Goal: Task Accomplishment & Management: Manage account settings

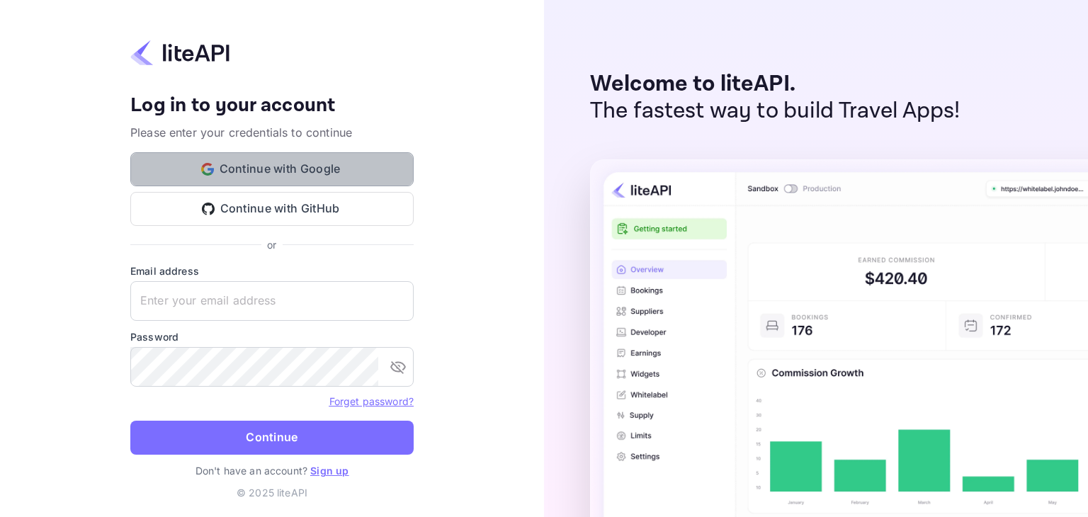
click at [212, 164] on icon "button" at bounding box center [207, 169] width 13 height 13
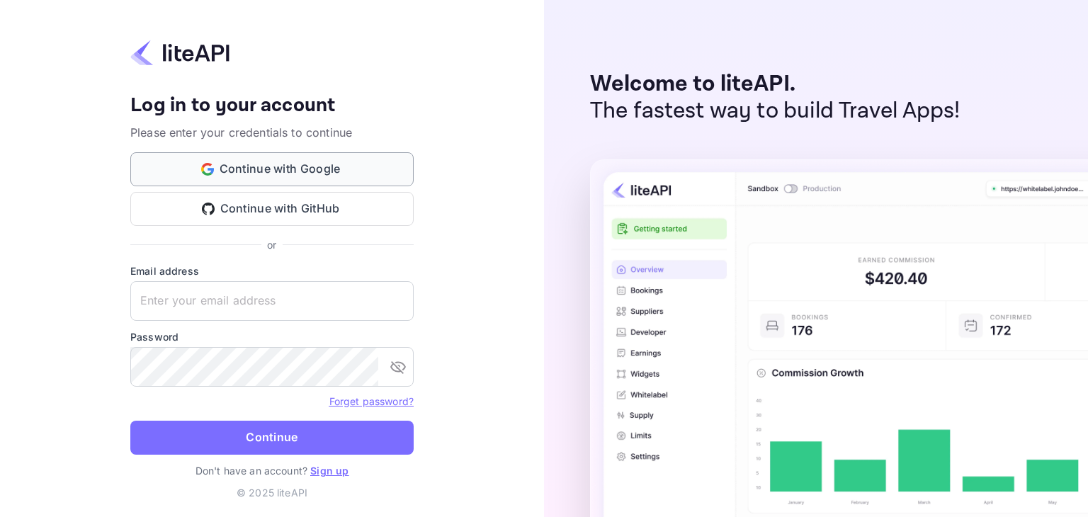
click at [233, 165] on button "Continue with Google" at bounding box center [271, 169] width 283 height 34
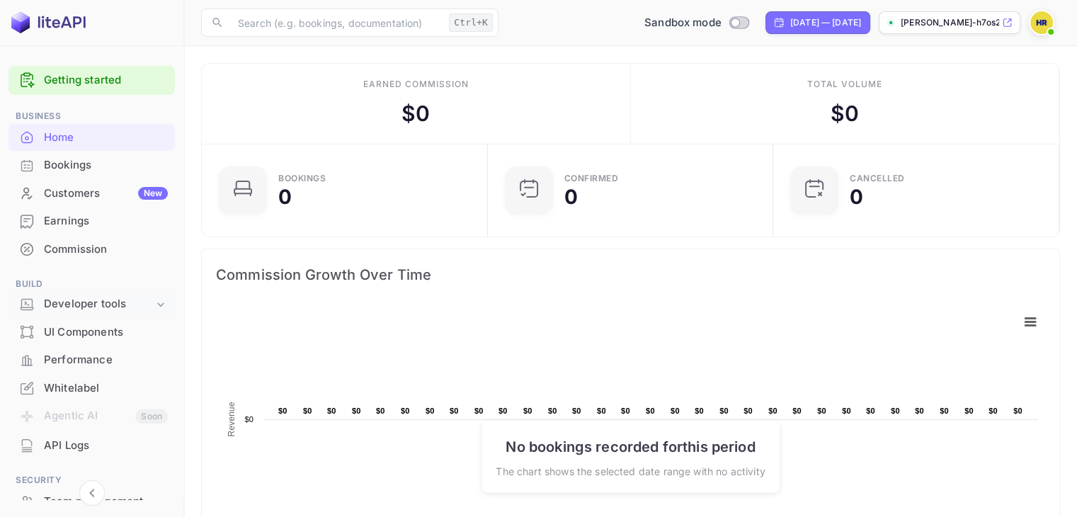
click at [93, 306] on div "Developer tools" at bounding box center [99, 304] width 110 height 16
click at [82, 331] on p "API docs and SDKs" at bounding box center [96, 328] width 92 height 15
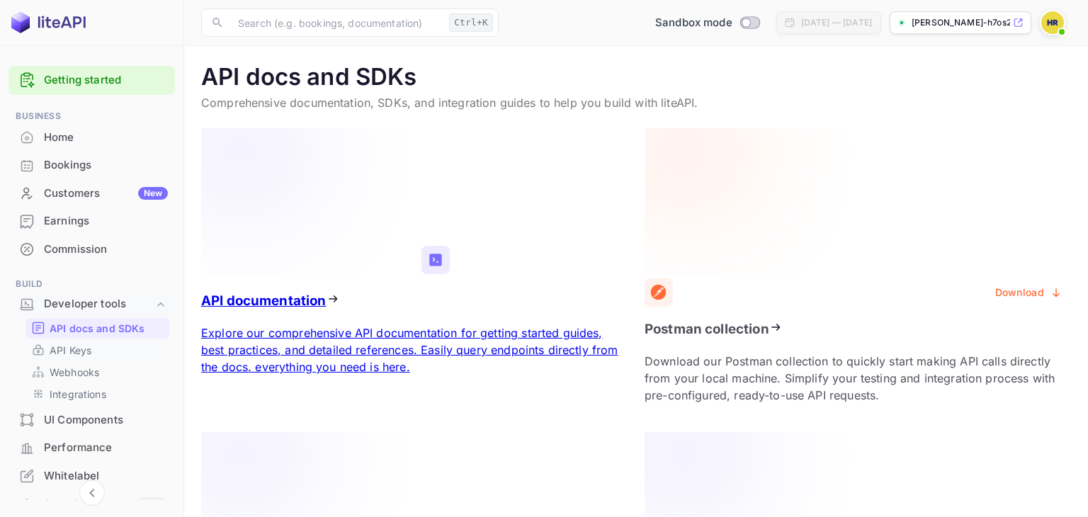
click at [79, 350] on p "API Keys" at bounding box center [71, 350] width 42 height 15
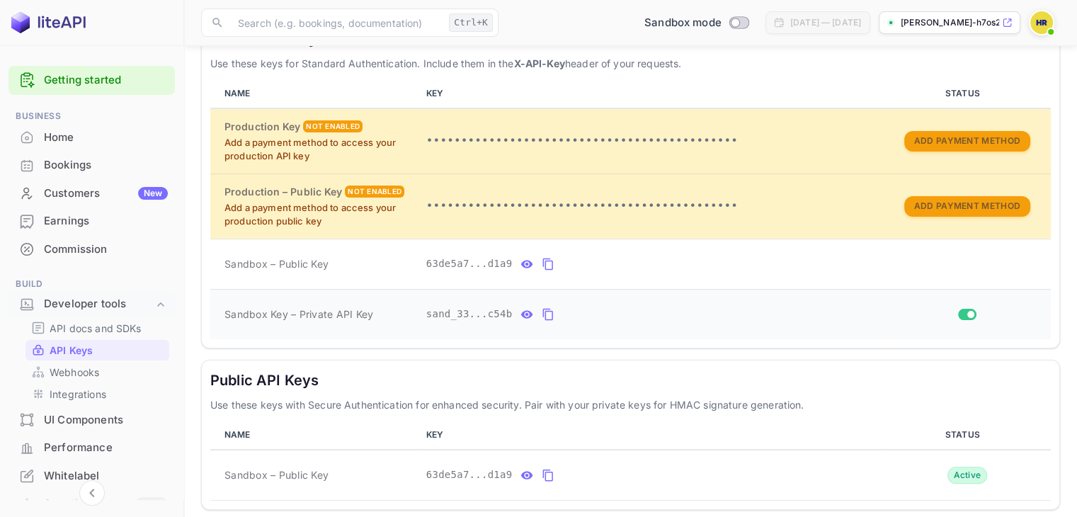
scroll to position [319, 0]
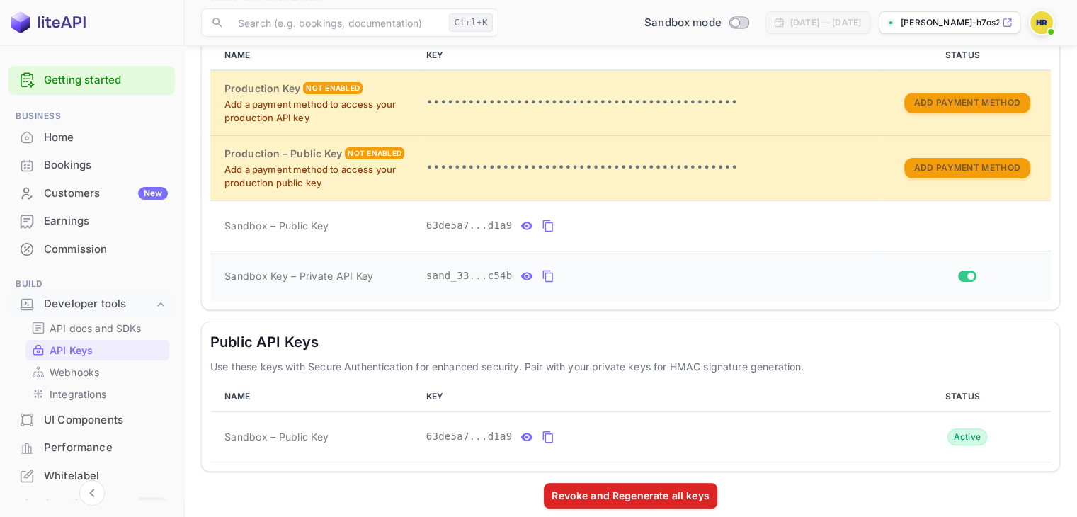
click at [542, 268] on icon "private api keys table" at bounding box center [548, 276] width 13 height 17
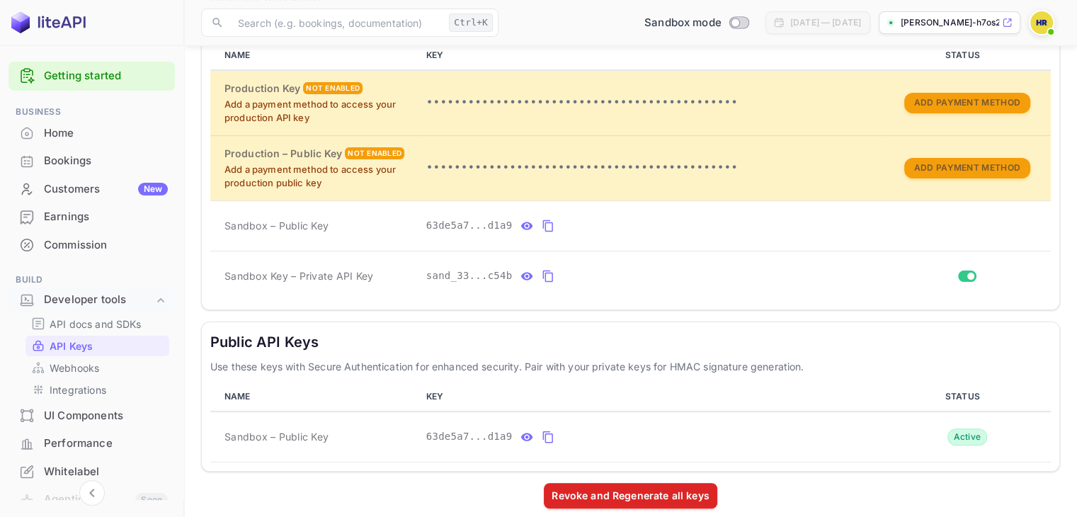
scroll to position [0, 0]
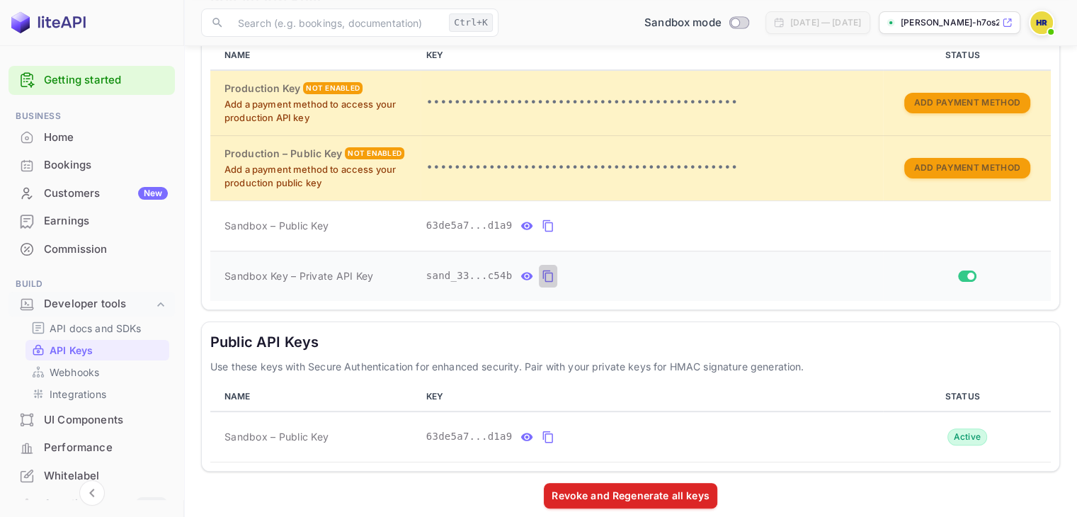
click at [540, 277] on button "private api keys table" at bounding box center [548, 276] width 18 height 23
click at [91, 331] on p "API docs and SDKs" at bounding box center [96, 328] width 92 height 15
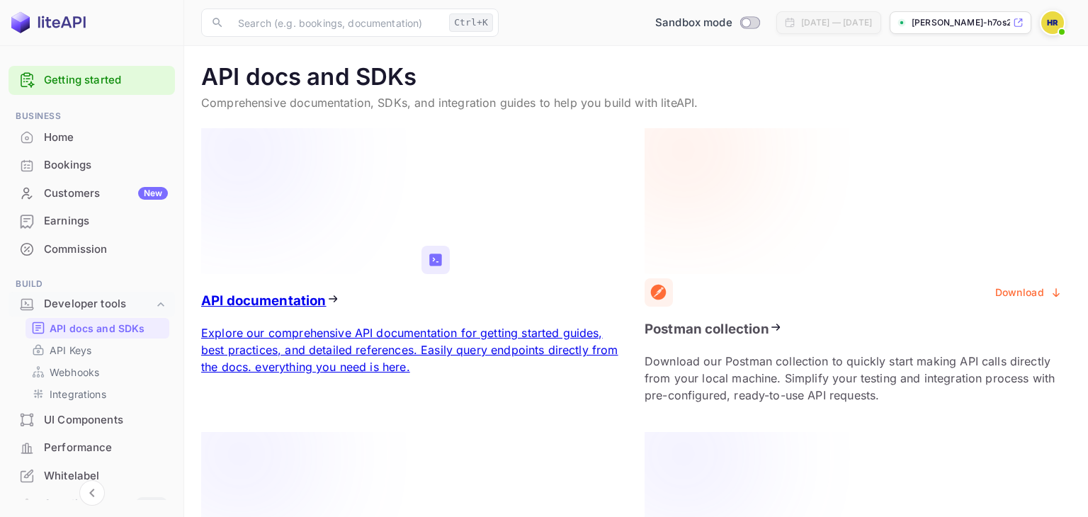
click at [323, 198] on icon at bounding box center [311, 201] width 220 height 146
click at [77, 348] on p "API Keys" at bounding box center [71, 350] width 42 height 15
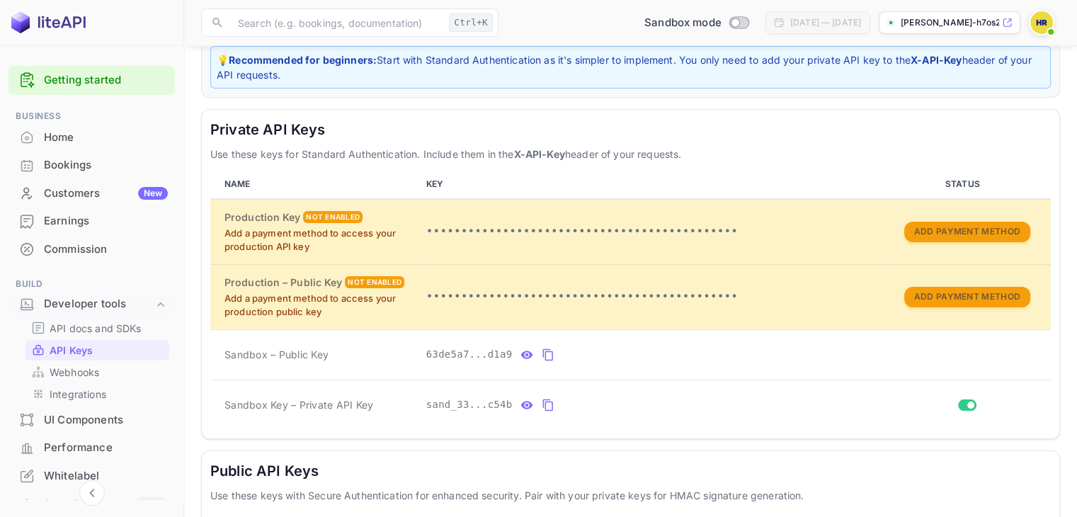
scroll to position [212, 0]
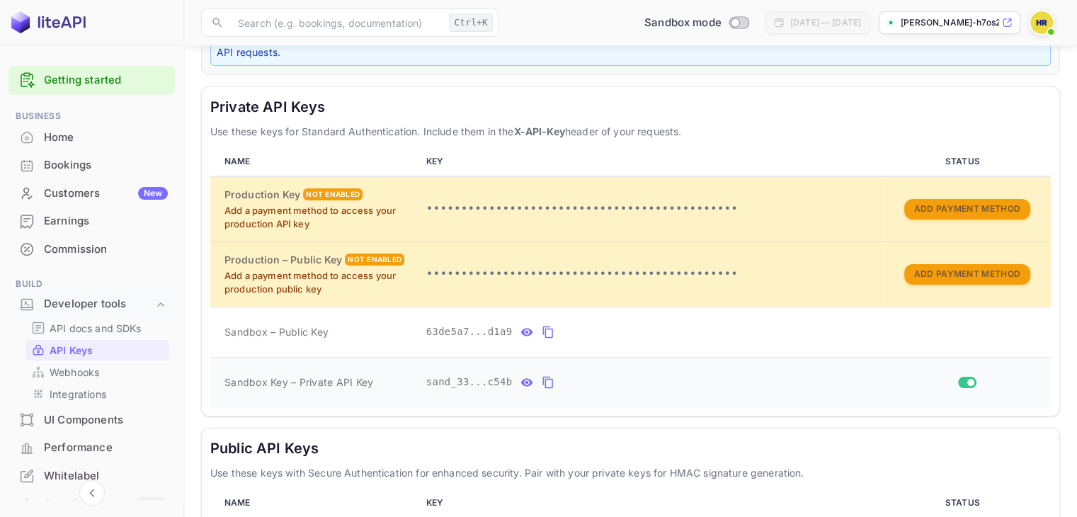
click at [542, 376] on icon "private api keys table" at bounding box center [548, 382] width 13 height 17
click at [542, 375] on icon "private api keys table" at bounding box center [548, 382] width 13 height 17
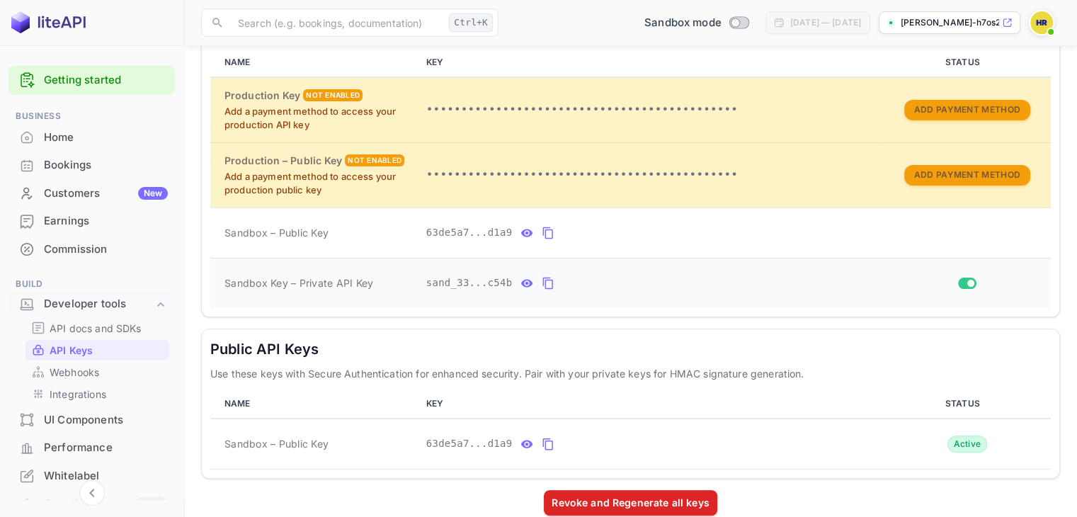
scroll to position [319, 0]
